Goal: Information Seeking & Learning: Learn about a topic

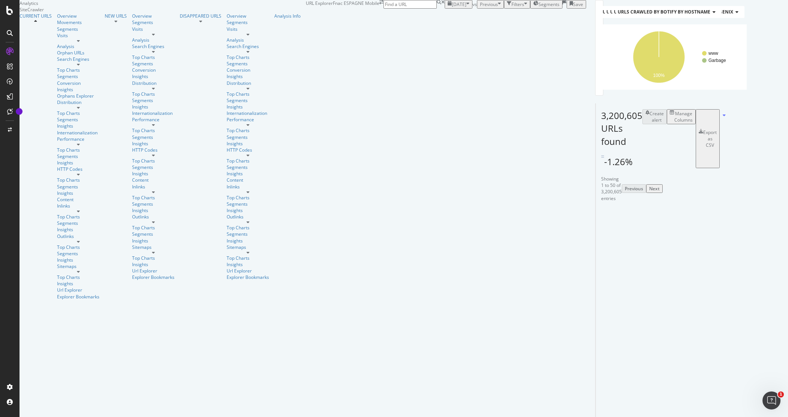
click at [480, 8] on span "Previous" at bounding box center [489, 4] width 18 height 6
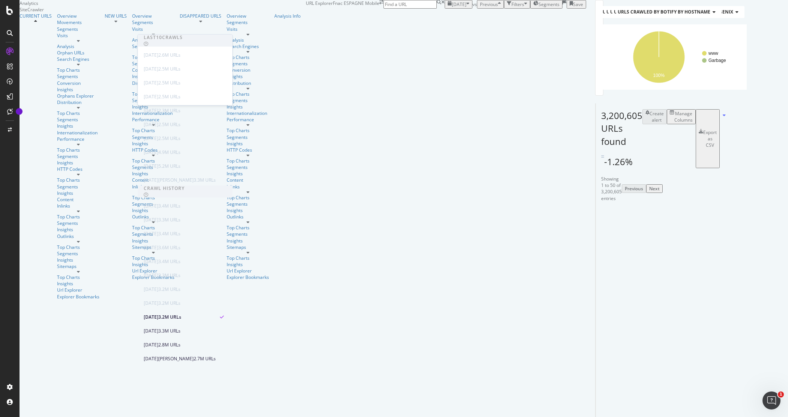
click at [452, 8] on span "[DATE]" at bounding box center [459, 4] width 15 height 6
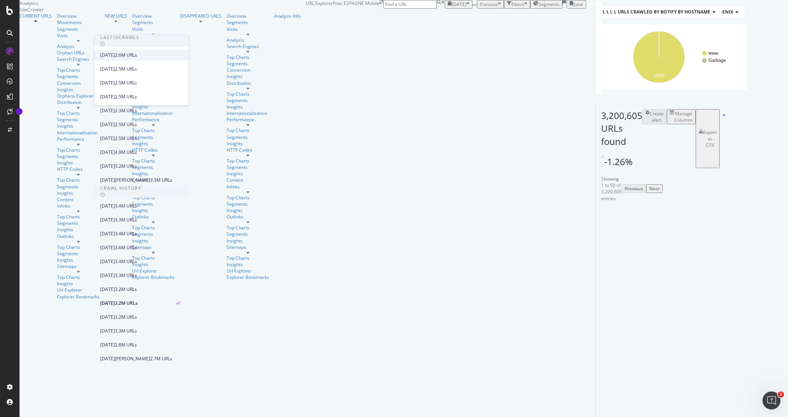
click at [137, 52] on div "2.6M URLs" at bounding box center [126, 55] width 22 height 7
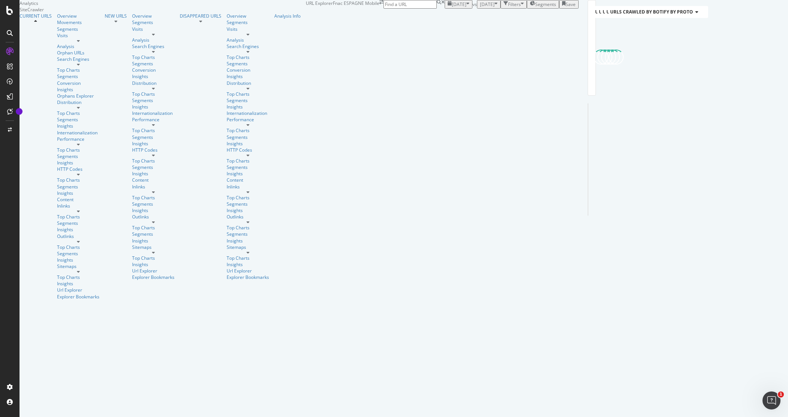
click at [508, 8] on div "Filters" at bounding box center [514, 4] width 13 height 6
click at [452, 16] on div "Add Filter" at bounding box center [462, 13] width 20 height 6
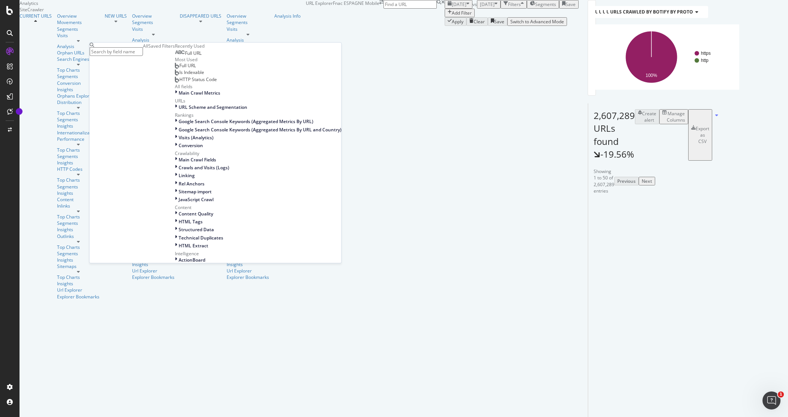
click at [175, 75] on div "Is Indexable" at bounding box center [189, 72] width 29 height 6
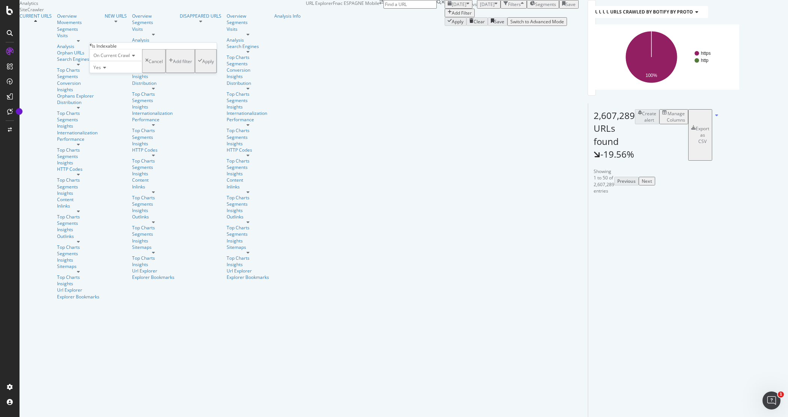
click at [104, 73] on div "Yes" at bounding box center [116, 67] width 53 height 12
click at [106, 89] on div "No" at bounding box center [116, 85] width 52 height 8
click at [445, 17] on div "Add Filter" at bounding box center [512, 13] width 134 height 9
click at [452, 16] on div "Add Filter" at bounding box center [462, 13] width 20 height 6
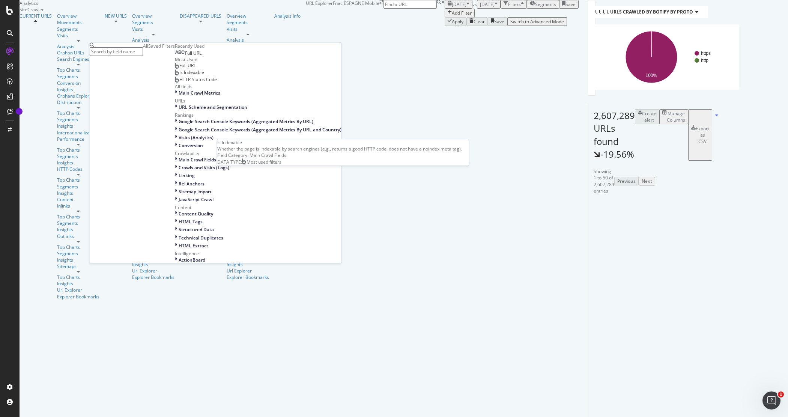
click at [179, 75] on span "Is Indexable" at bounding box center [191, 72] width 25 height 6
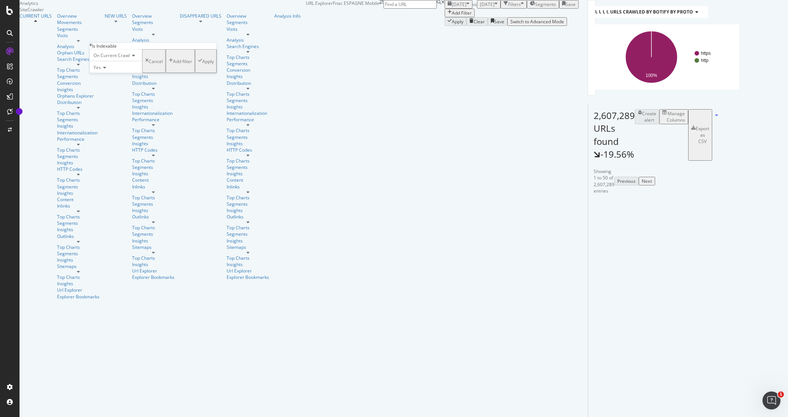
click at [104, 70] on icon at bounding box center [103, 67] width 5 height 5
click at [107, 89] on div "No" at bounding box center [116, 85] width 52 height 8
click at [202, 64] on div "Apply" at bounding box center [208, 61] width 12 height 6
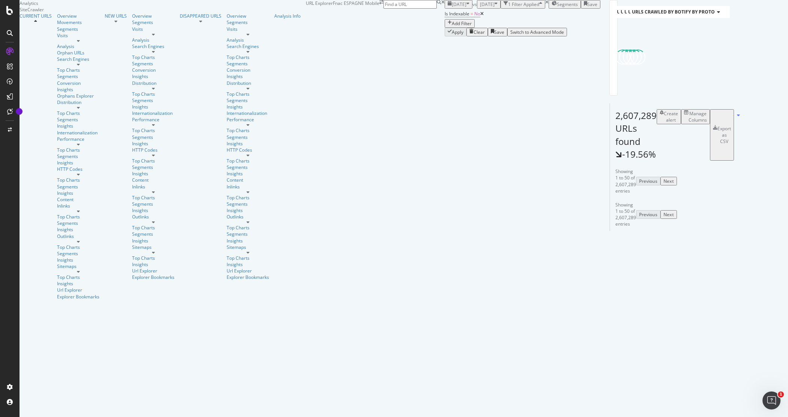
click at [452, 27] on div "Add Filter" at bounding box center [462, 23] width 20 height 6
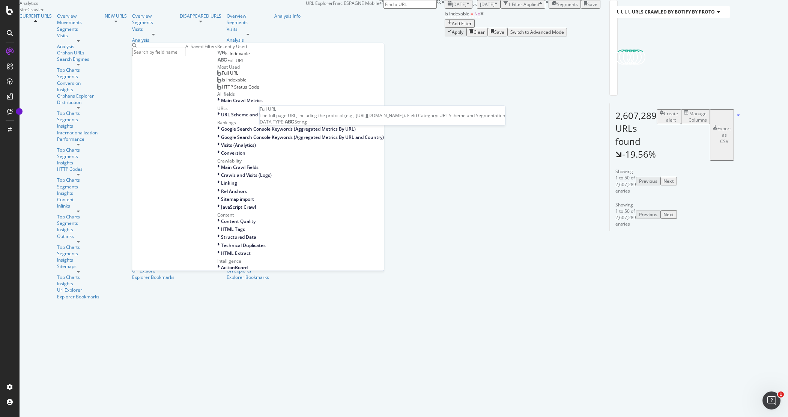
click at [227, 64] on span "Full URL" at bounding box center [235, 60] width 17 height 6
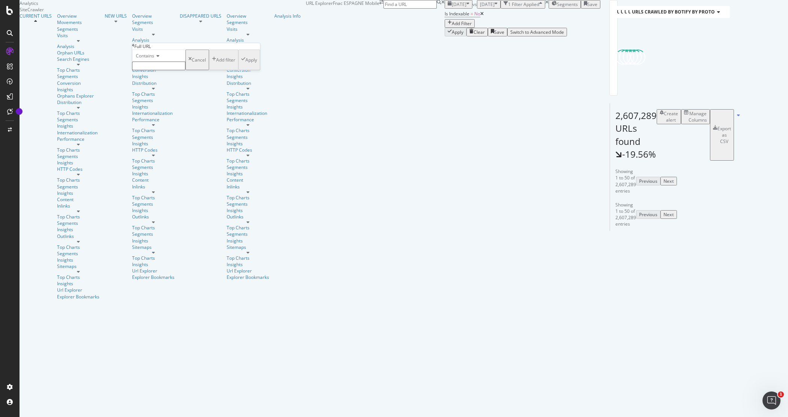
click at [159, 70] on input "text" at bounding box center [158, 66] width 53 height 9
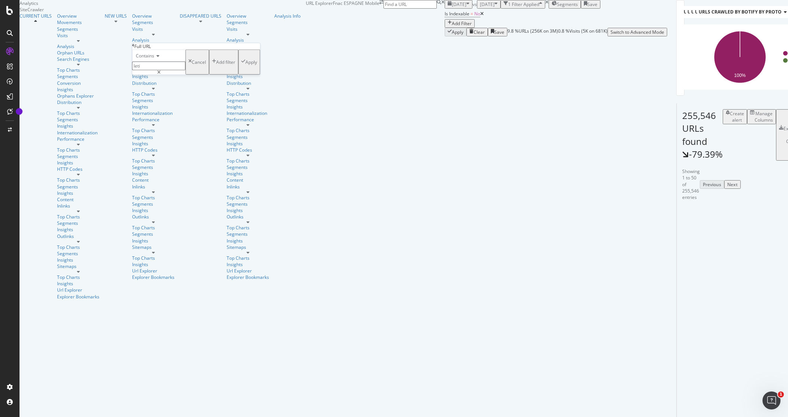
type input "leti"
click at [245, 65] on div "Apply" at bounding box center [251, 62] width 12 height 6
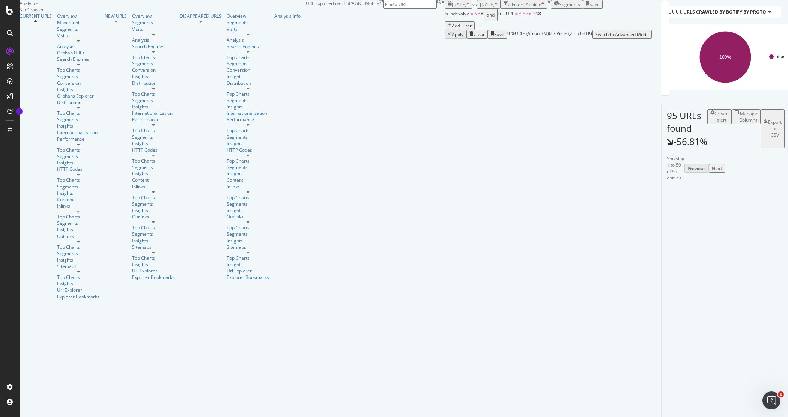
click at [554, 8] on div "Segments" at bounding box center [567, 4] width 26 height 6
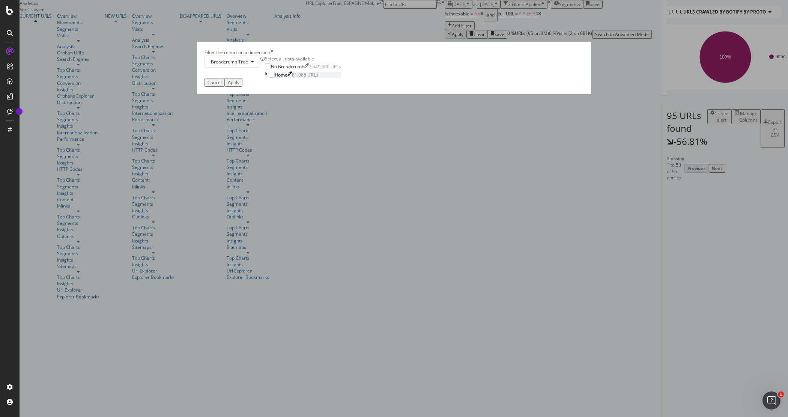
click at [267, 78] on icon "modal" at bounding box center [266, 75] width 2 height 6
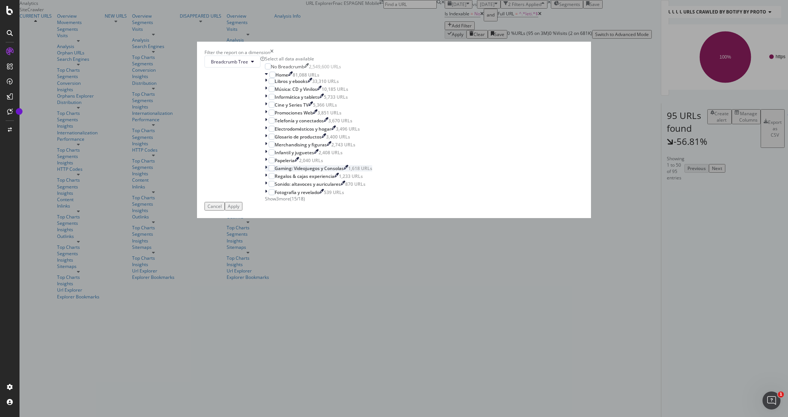
scroll to position [33, 0]
click at [290, 202] on span "Show 3 more" at bounding box center [277, 198] width 25 height 6
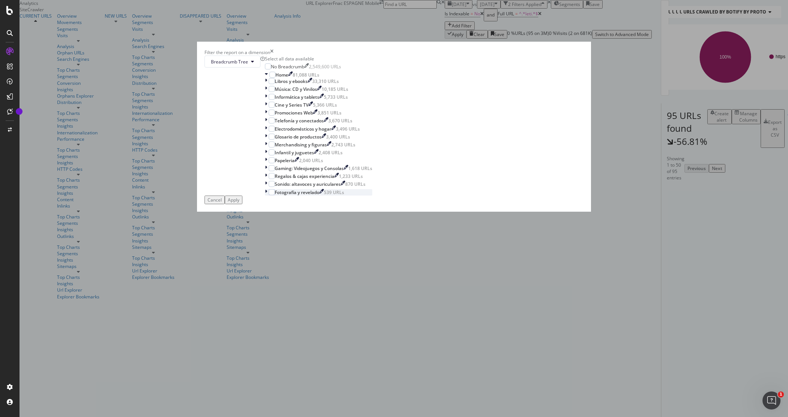
scroll to position [0, 0]
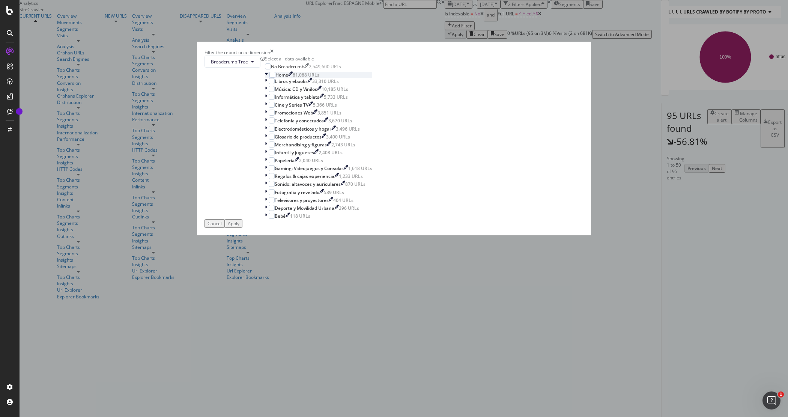
click at [268, 78] on icon "modal" at bounding box center [266, 75] width 3 height 6
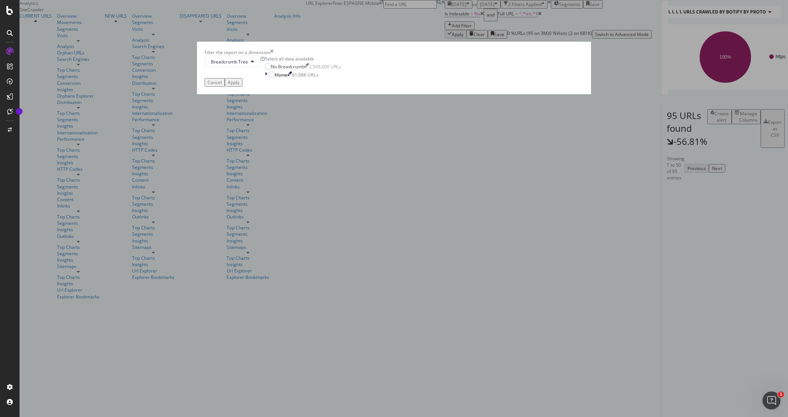
click at [273, 56] on icon "times" at bounding box center [271, 52] width 3 height 6
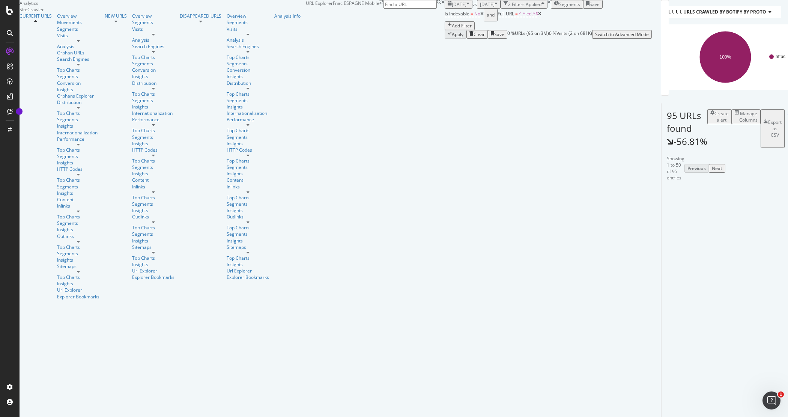
click at [452, 29] on div "Add Filter" at bounding box center [462, 26] width 20 height 6
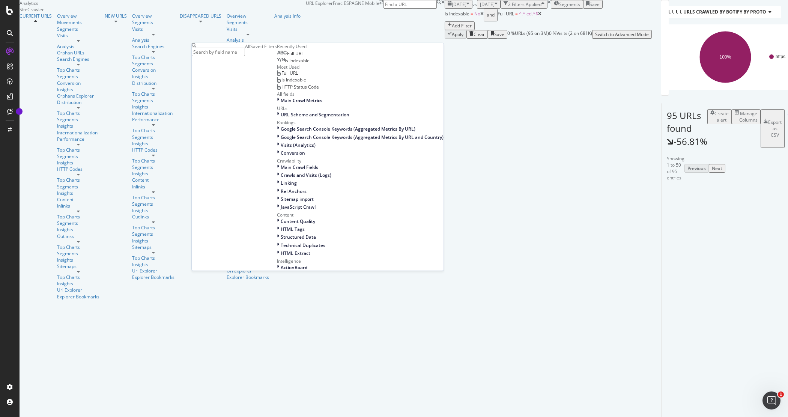
click at [225, 50] on input "text" at bounding box center [218, 52] width 53 height 9
click at [445, 9] on div "[DATE] vs [DATE] 2 Filters Applied Segments Save" at bounding box center [548, 4] width 207 height 9
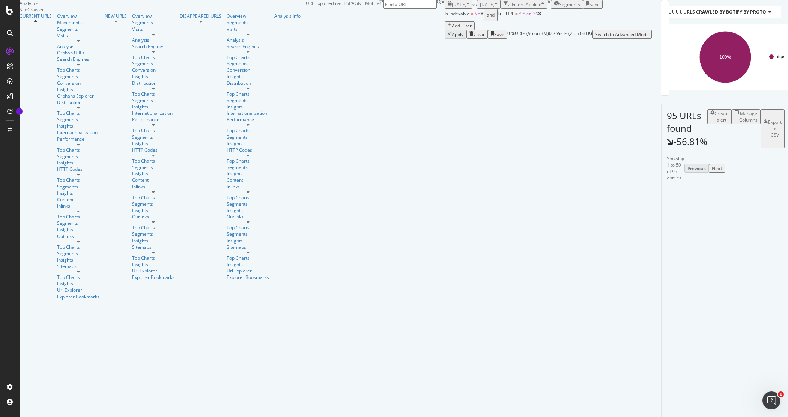
click at [559, 8] on span "Segments" at bounding box center [569, 4] width 21 height 6
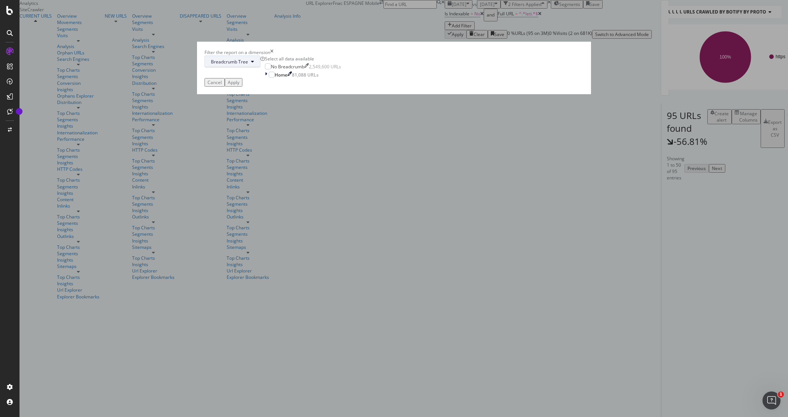
click at [248, 65] on span "Breadcrumb Tree" at bounding box center [229, 62] width 37 height 6
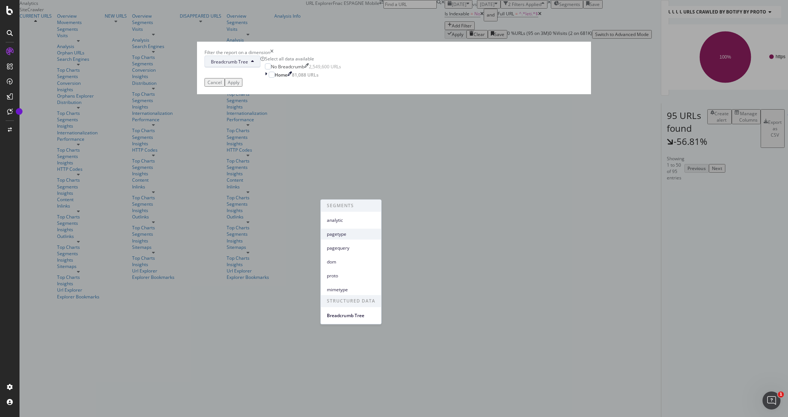
click at [355, 231] on span "pagetype" at bounding box center [351, 234] width 48 height 7
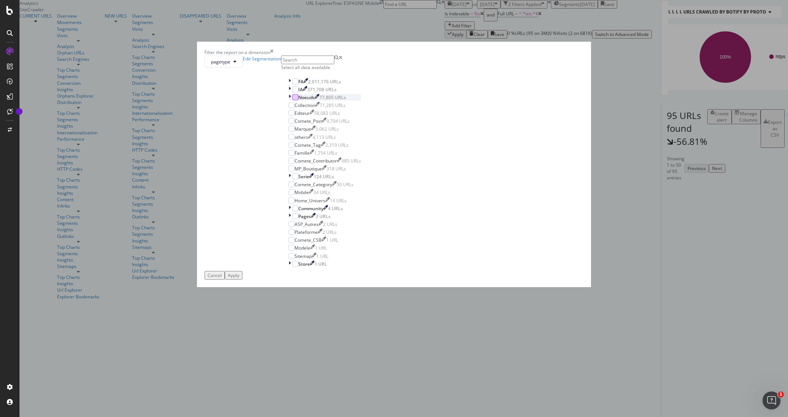
click at [298, 100] on div "modal" at bounding box center [295, 97] width 6 height 6
click at [239, 278] on div "Apply" at bounding box center [234, 275] width 12 height 6
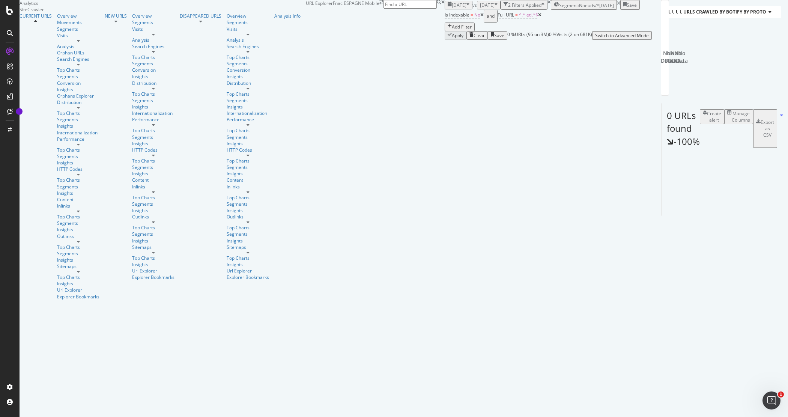
click at [480, 17] on icon at bounding box center [481, 15] width 3 height 5
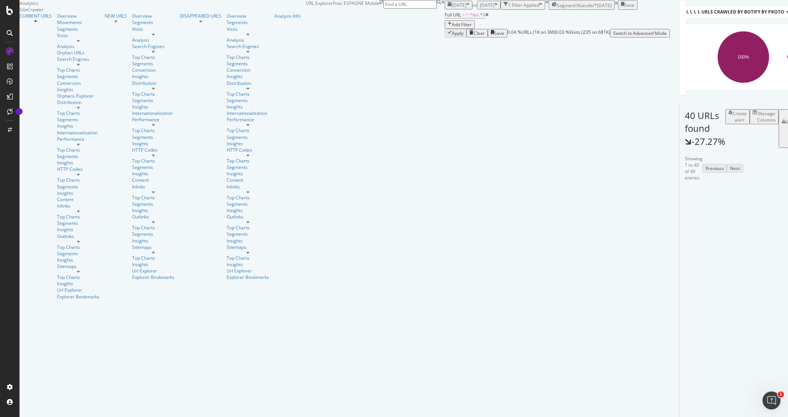
click at [452, 28] on div "Add Filter" at bounding box center [462, 24] width 20 height 6
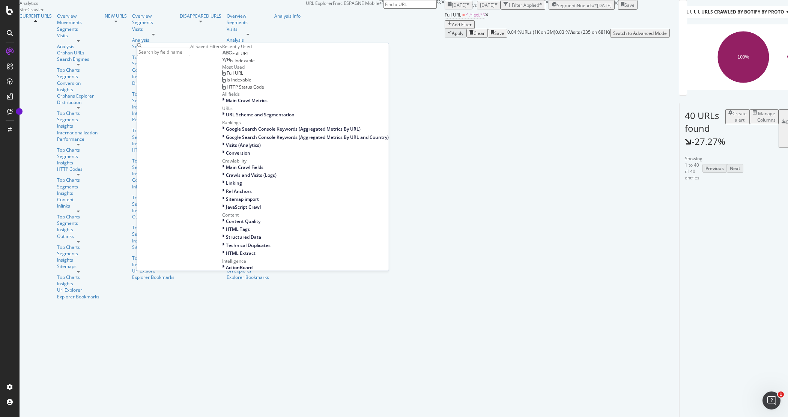
click at [222, 76] on div "Full URL" at bounding box center [232, 73] width 21 height 6
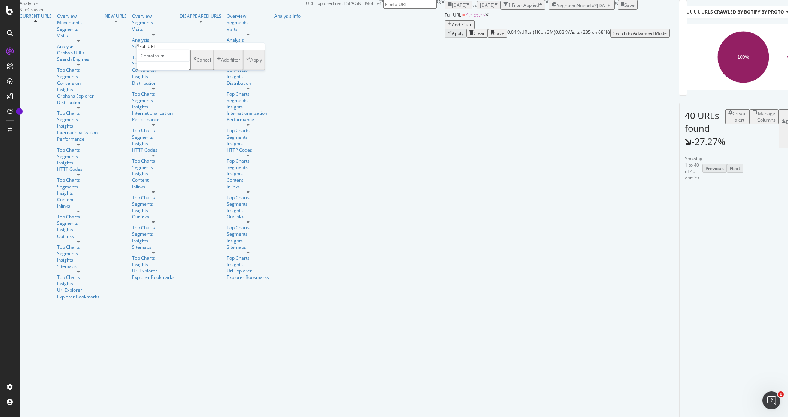
click at [164, 58] on icon at bounding box center [161, 56] width 5 height 5
click at [168, 124] on span "Doesn't contain" at bounding box center [155, 121] width 33 height 6
click at [156, 70] on input "text" at bounding box center [163, 66] width 53 height 9
type input "portatil"
click at [246, 65] on div "button" at bounding box center [248, 62] width 4 height 6
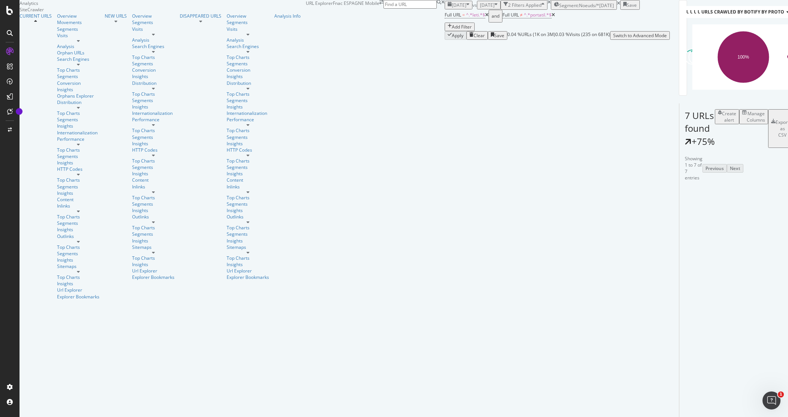
click at [452, 30] on div "Add Filter" at bounding box center [462, 27] width 20 height 6
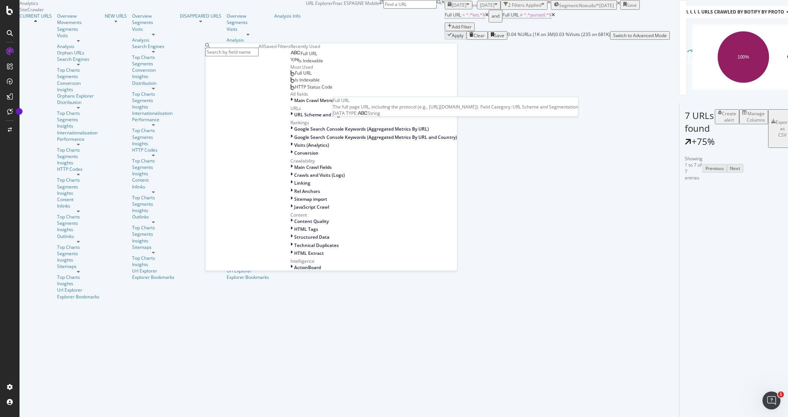
click at [300, 57] on span "Full URL" at bounding box center [308, 53] width 17 height 6
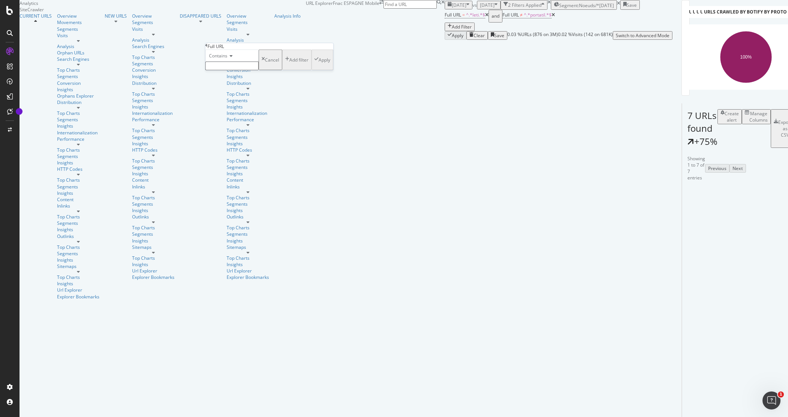
click at [231, 58] on icon at bounding box center [229, 56] width 5 height 5
click at [239, 124] on span "Doesn't contain" at bounding box center [223, 121] width 33 height 6
click at [224, 70] on input "text" at bounding box center [231, 66] width 53 height 9
type input "atleti"
click at [318, 65] on div "Apply" at bounding box center [324, 62] width 12 height 6
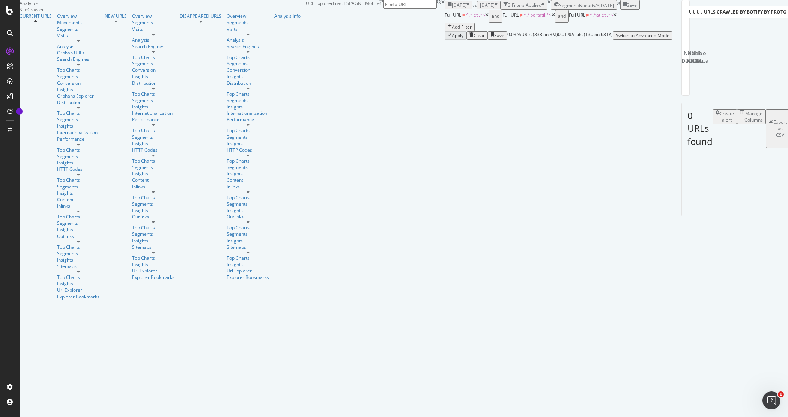
click at [452, 8] on span "[DATE]" at bounding box center [459, 5] width 15 height 6
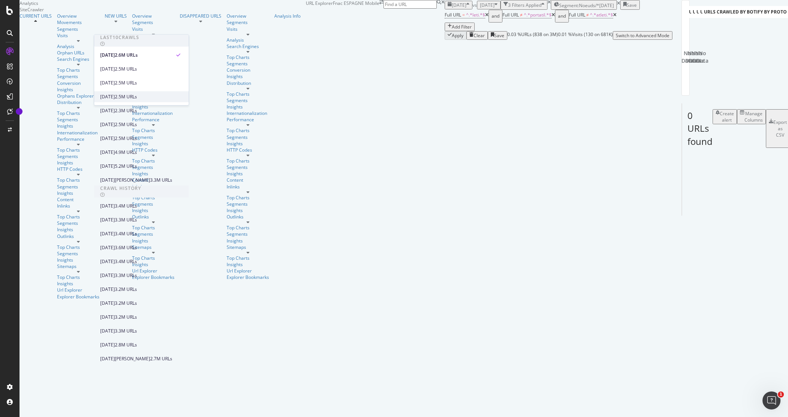
click at [115, 98] on div "[DATE]" at bounding box center [107, 96] width 15 height 7
